Goal: Task Accomplishment & Management: Manage account settings

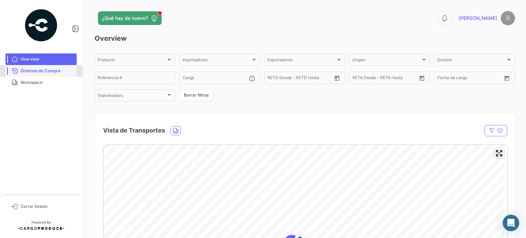
click at [8, 68] on link "Órdenes de Compra" at bounding box center [40, 71] width 71 height 12
click at [47, 73] on span "Órdenes de Compra" at bounding box center [47, 71] width 53 height 6
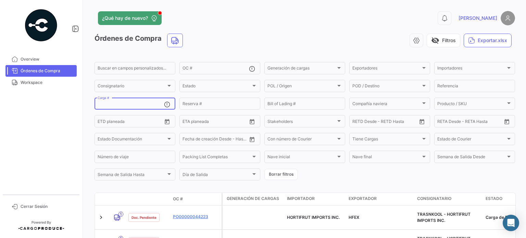
click at [123, 105] on input "Carga #" at bounding box center [131, 104] width 66 height 5
paste input "2526-T-0572"
type input "2526-T-0572"
click at [136, 102] on div "2526-T-0572 Carga #" at bounding box center [131, 103] width 66 height 13
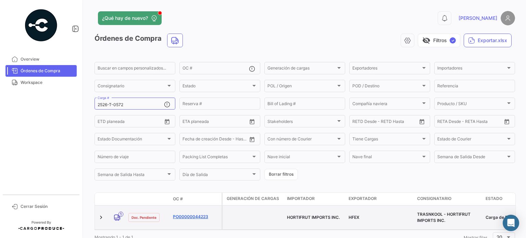
click at [179, 216] on link "PO00000044223" at bounding box center [196, 217] width 46 height 6
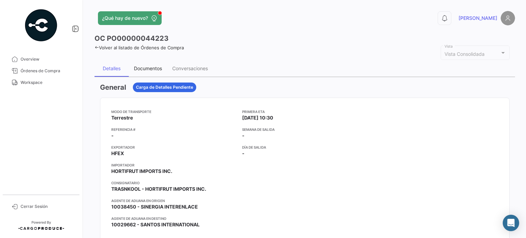
click at [152, 69] on div "Documentos" at bounding box center [148, 68] width 28 height 6
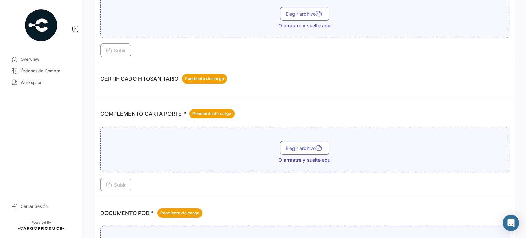
scroll to position [171, 0]
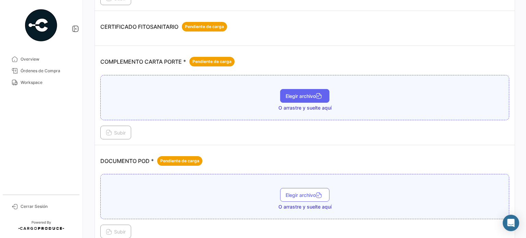
click at [300, 100] on button "Elegir archivo" at bounding box center [304, 96] width 49 height 14
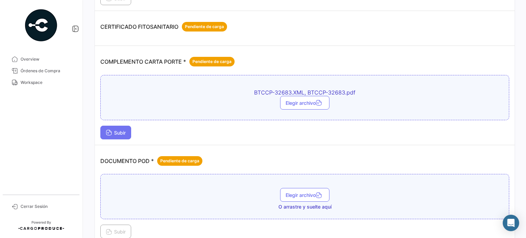
click at [120, 130] on span "Subir" at bounding box center [116, 133] width 20 height 6
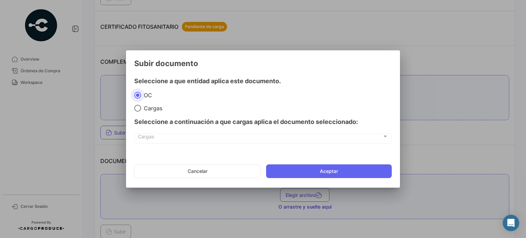
click at [160, 108] on span "Cargas" at bounding box center [151, 108] width 21 height 7
click at [141, 108] on input "Cargas" at bounding box center [137, 108] width 7 height 7
radio input "true"
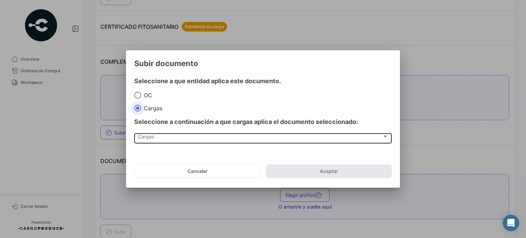
click at [166, 138] on div "Cargas" at bounding box center [260, 138] width 244 height 6
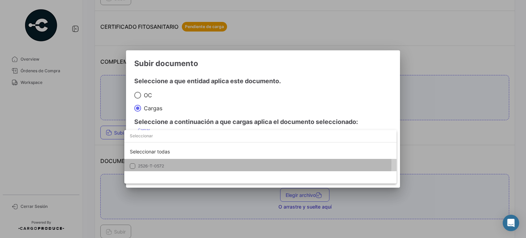
click at [164, 163] on span "2526-T-0572" at bounding box center [186, 166] width 96 height 6
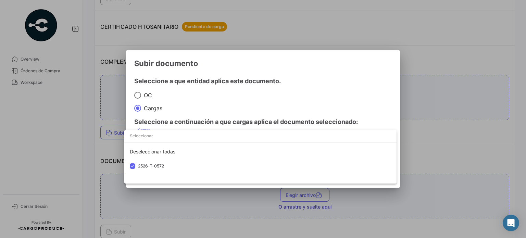
click at [322, 101] on div at bounding box center [263, 119] width 526 height 238
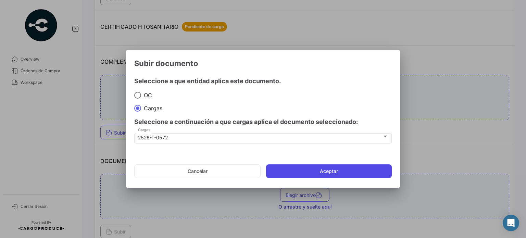
click at [296, 170] on button "Aceptar" at bounding box center [329, 171] width 126 height 14
